Goal: Task Accomplishment & Management: Use online tool/utility

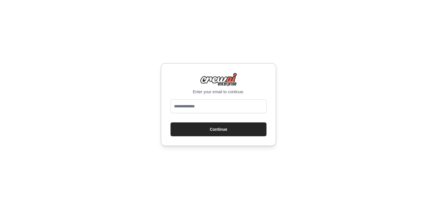
click at [350, 90] on div "Enter your email to continue. Continue" at bounding box center [218, 104] width 437 height 209
click at [207, 106] on input "email" at bounding box center [219, 106] width 96 height 14
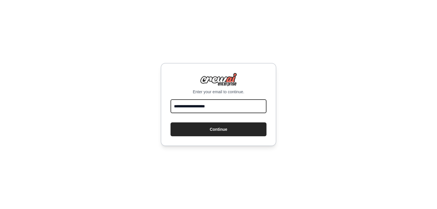
type input "**********"
click at [171, 123] on button "Continue" at bounding box center [219, 130] width 96 height 14
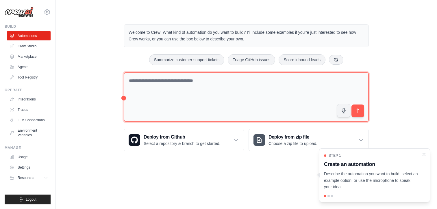
click at [195, 108] on textarea at bounding box center [246, 97] width 245 height 50
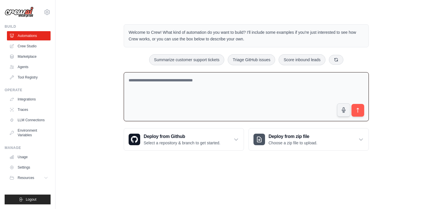
click at [209, 104] on textarea at bounding box center [246, 96] width 245 height 49
click at [101, 61] on div "Welcome to Crew! What kind of automation do you want to build? I'll include som…" at bounding box center [246, 87] width 363 height 145
click at [409, 78] on div "Welcome to Crew! What kind of automation do you want to build? I'll include som…" at bounding box center [246, 87] width 363 height 145
click at [238, 137] on icon at bounding box center [236, 140] width 6 height 6
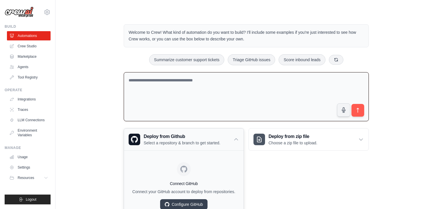
click at [238, 137] on icon at bounding box center [236, 140] width 6 height 6
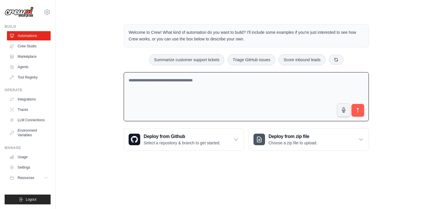
click at [419, 124] on div "Welcome to Crew! What kind of automation do you want to build? I'll include som…" at bounding box center [246, 87] width 363 height 145
click at [34, 53] on link "Marketplace" at bounding box center [30, 56] width 44 height 9
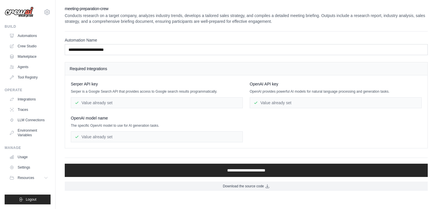
click at [282, 102] on div "Value already set" at bounding box center [336, 102] width 172 height 11
click at [295, 113] on div "Serper API key Serper is a Google Search API that provides access to Google sea…" at bounding box center [246, 111] width 351 height 61
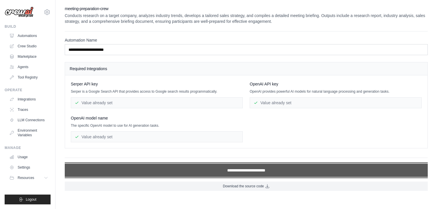
click at [270, 169] on input "**********" at bounding box center [246, 170] width 363 height 13
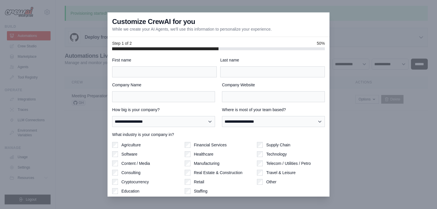
click at [349, 45] on div at bounding box center [218, 104] width 437 height 209
click at [76, 126] on div at bounding box center [218, 104] width 437 height 209
click at [88, 146] on div at bounding box center [218, 104] width 437 height 209
